Goal: Register for event/course: Sign up to attend an event or enroll in a course

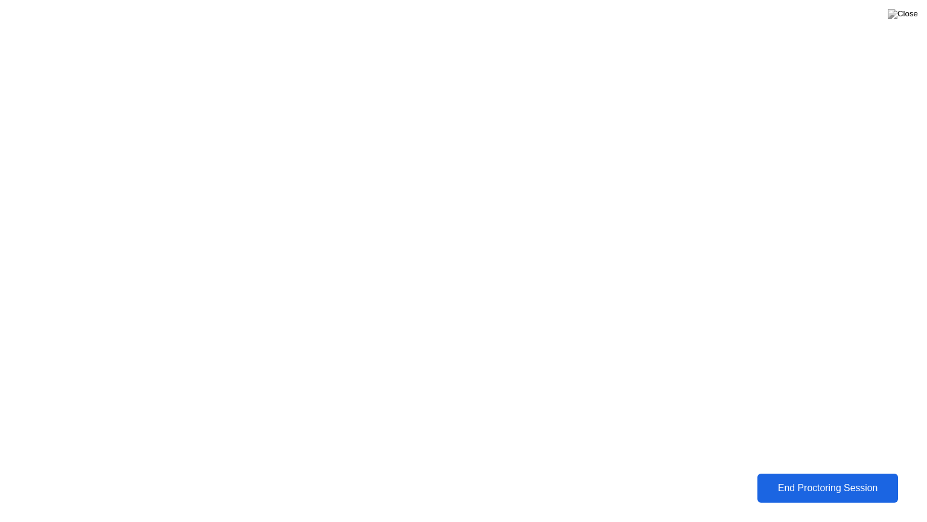
click at [799, 488] on div "End Proctoring Session" at bounding box center [827, 487] width 133 height 11
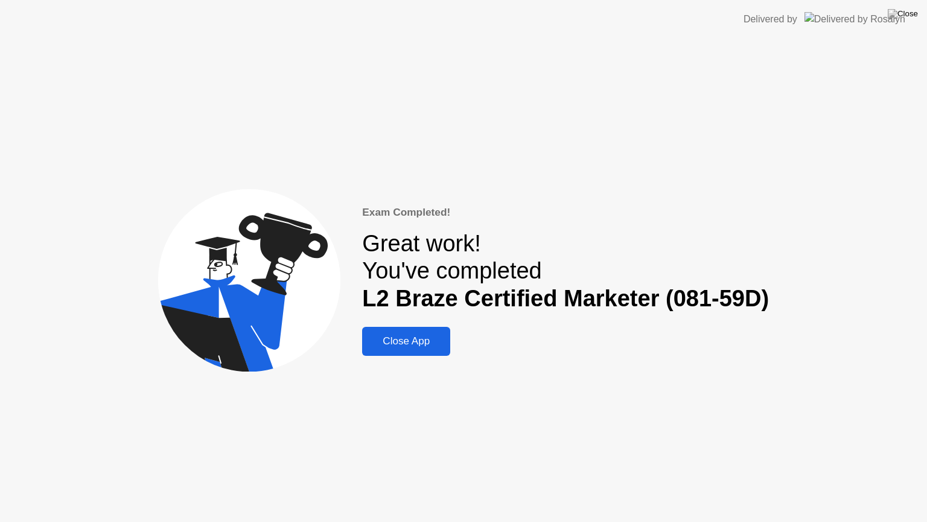
drag, startPoint x: 362, startPoint y: 213, endPoint x: 466, endPoint y: 265, distance: 116.1
click at [466, 264] on div "Exam Completed! Great work! You've completed L2 Braze Certified Marketer (081-5…" at bounding box center [565, 281] width 407 height 152
click at [466, 265] on div "Great work! You've completed L2 Braze Certified Marketer (081-59D)" at bounding box center [565, 271] width 407 height 83
drag, startPoint x: 423, startPoint y: 280, endPoint x: 563, endPoint y: 292, distance: 140.0
click at [563, 292] on div "Great work! You've completed L2 Braze Certified Marketer (081-59D)" at bounding box center [565, 271] width 407 height 83
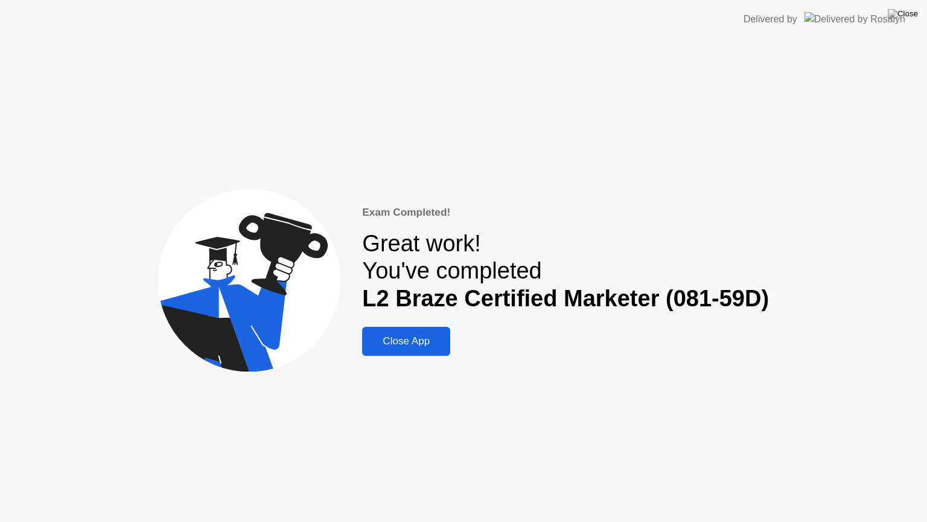
click at [563, 292] on b "L2 Braze Certified Marketer (081-59D)" at bounding box center [565, 298] width 407 height 25
click at [396, 338] on div "Close App" at bounding box center [406, 341] width 81 height 12
